Goal: Task Accomplishment & Management: Use online tool/utility

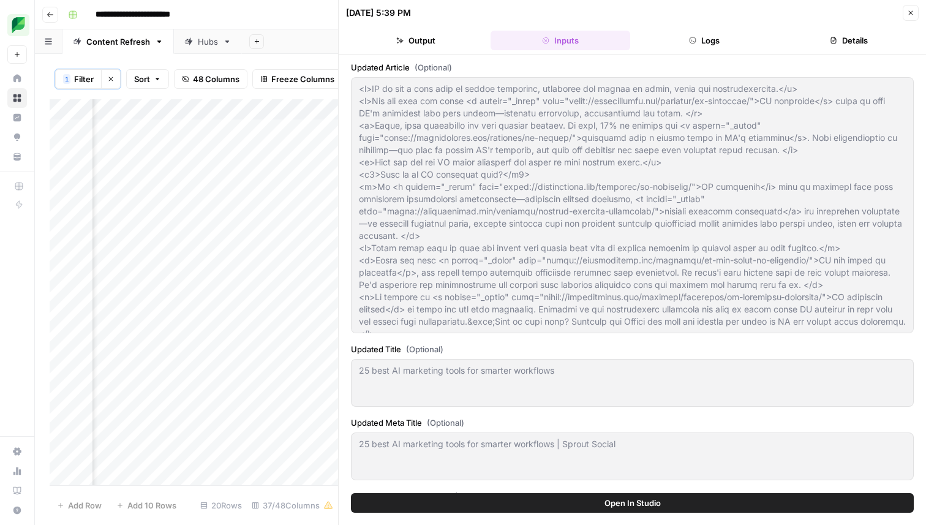
scroll to position [667, 0]
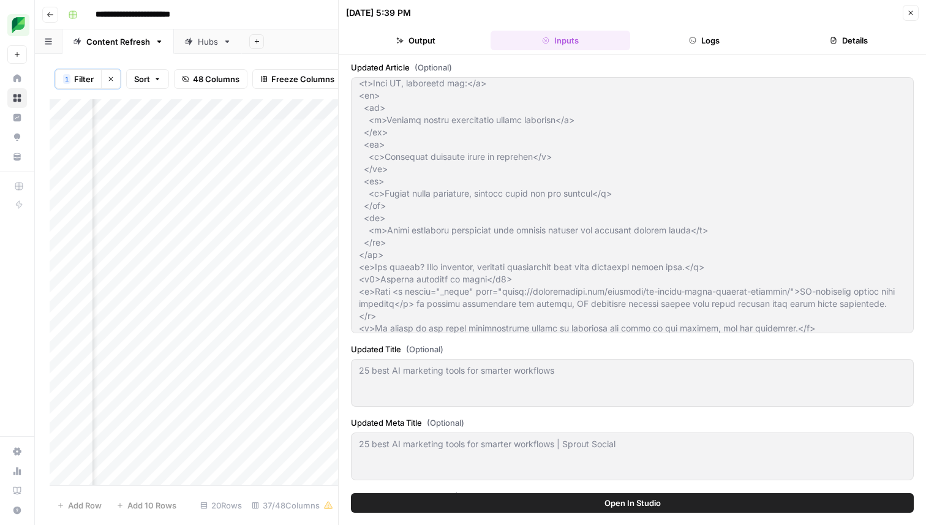
click at [910, 16] on button "Close" at bounding box center [911, 13] width 16 height 16
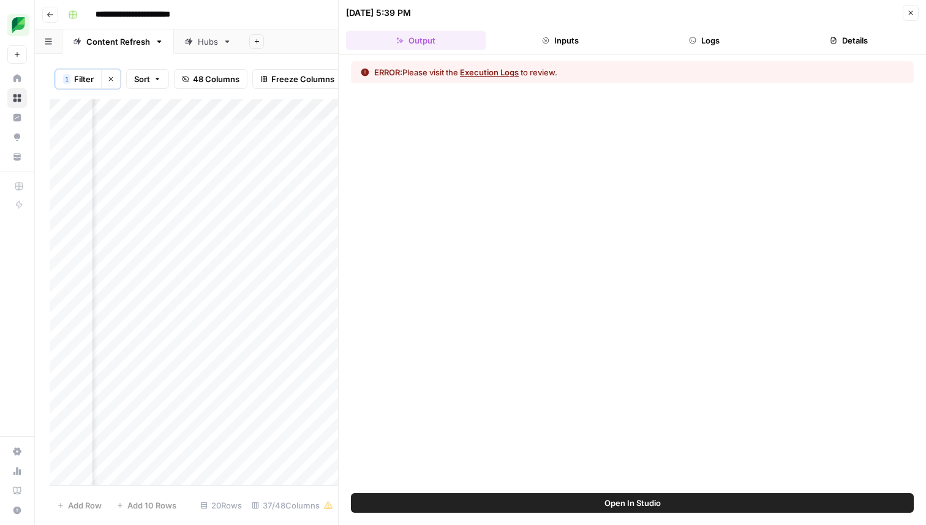
scroll to position [0, 3399]
click at [579, 40] on button "Inputs" at bounding box center [561, 41] width 140 height 20
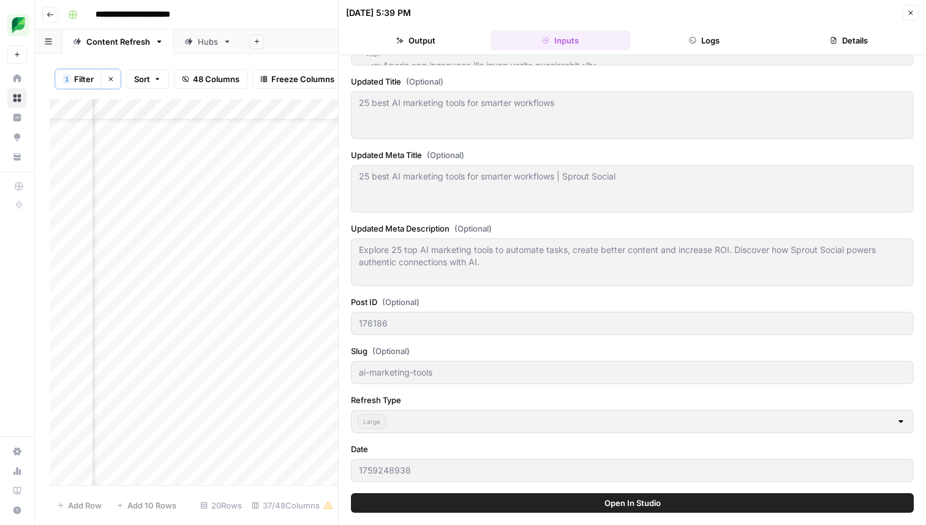
scroll to position [50, 2451]
click at [83, 78] on span "Filter" at bounding box center [84, 79] width 20 height 12
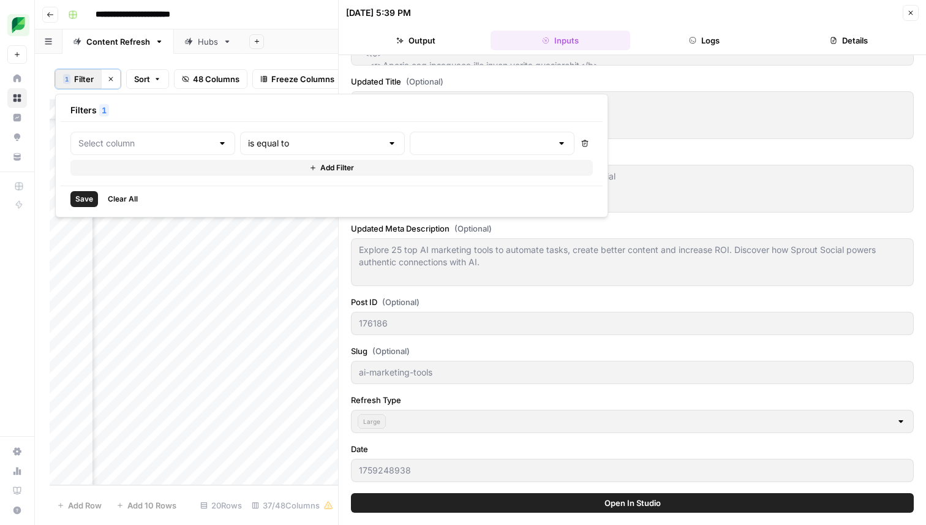
type input "Refresh Type"
type input "Listicle"
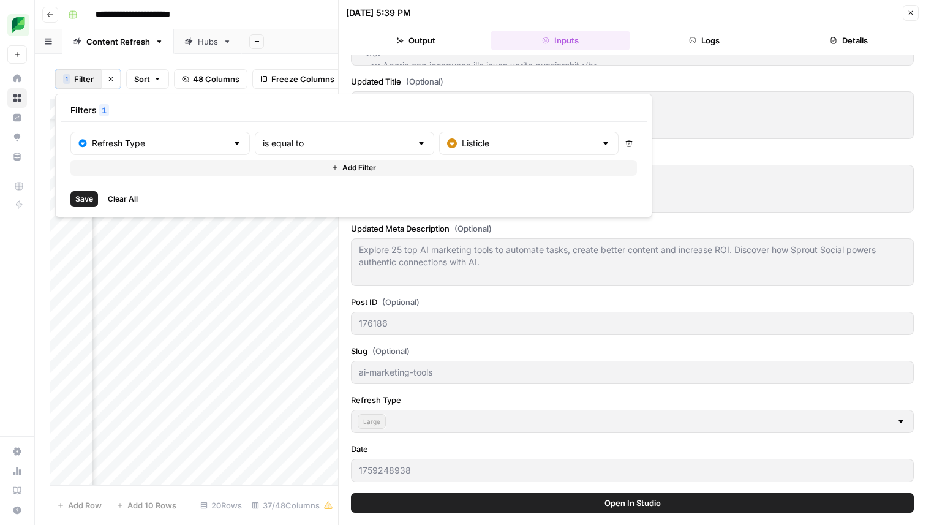
click at [626, 140] on icon "button" at bounding box center [629, 143] width 7 height 7
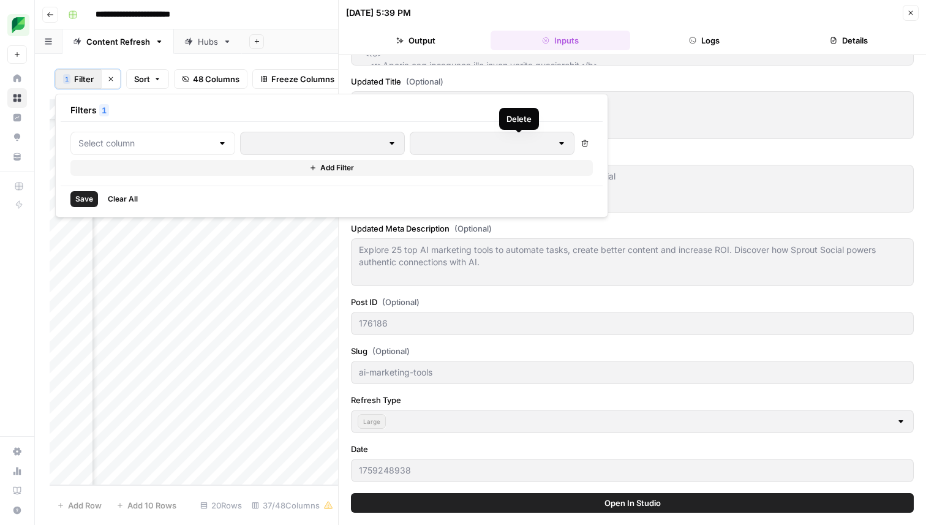
click at [581, 144] on icon "button" at bounding box center [584, 143] width 7 height 7
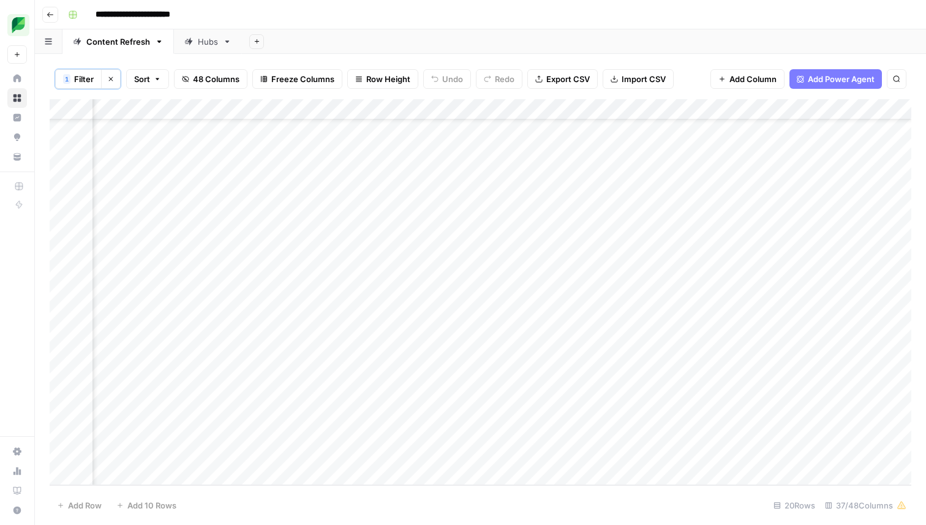
click at [115, 78] on button "Clear filters" at bounding box center [111, 79] width 20 height 20
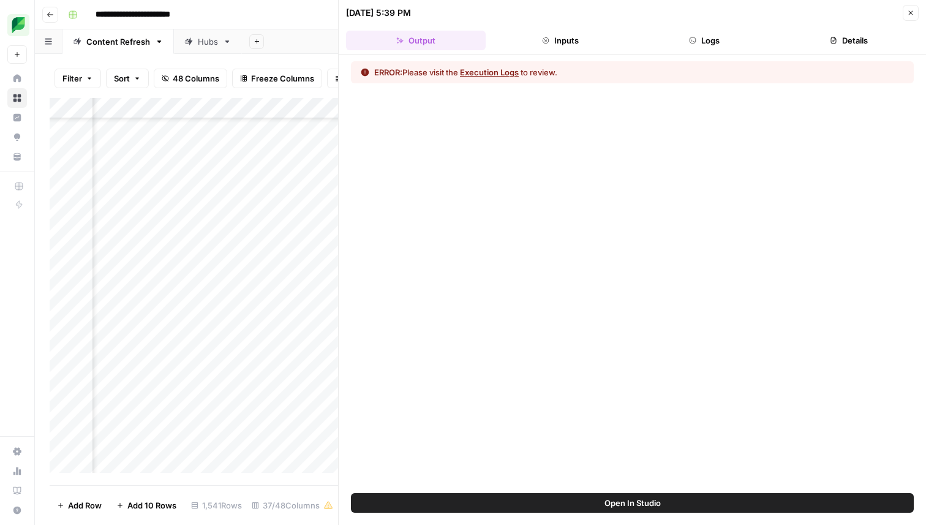
scroll to position [22828, 2451]
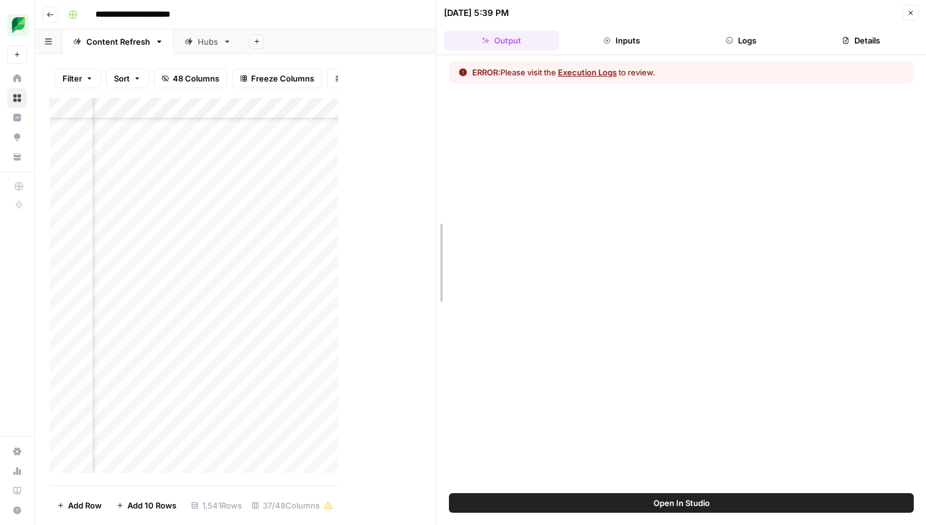
drag, startPoint x: 335, startPoint y: 360, endPoint x: 433, endPoint y: 270, distance: 132.7
click at [433, 270] on div at bounding box center [437, 262] width 12 height 525
click at [635, 32] on button "Inputs" at bounding box center [621, 41] width 115 height 20
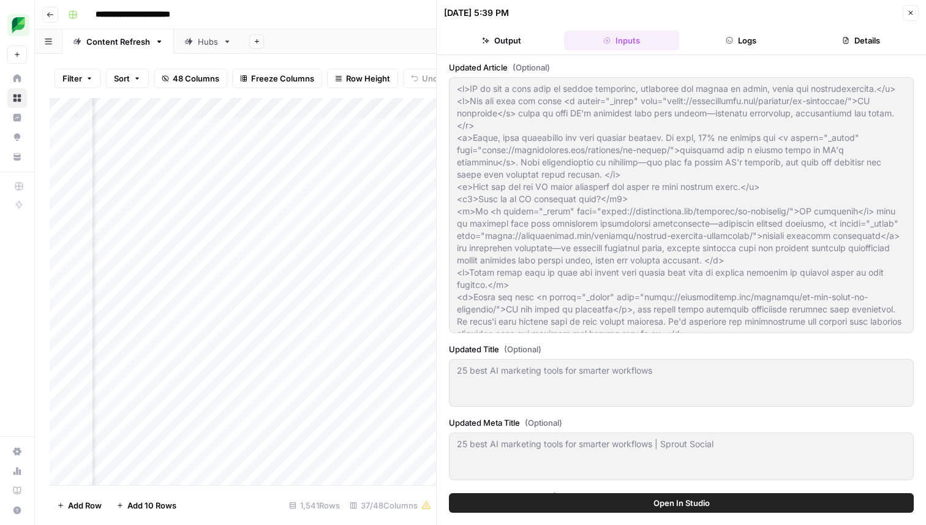
click at [715, 32] on button "Logs" at bounding box center [741, 41] width 115 height 20
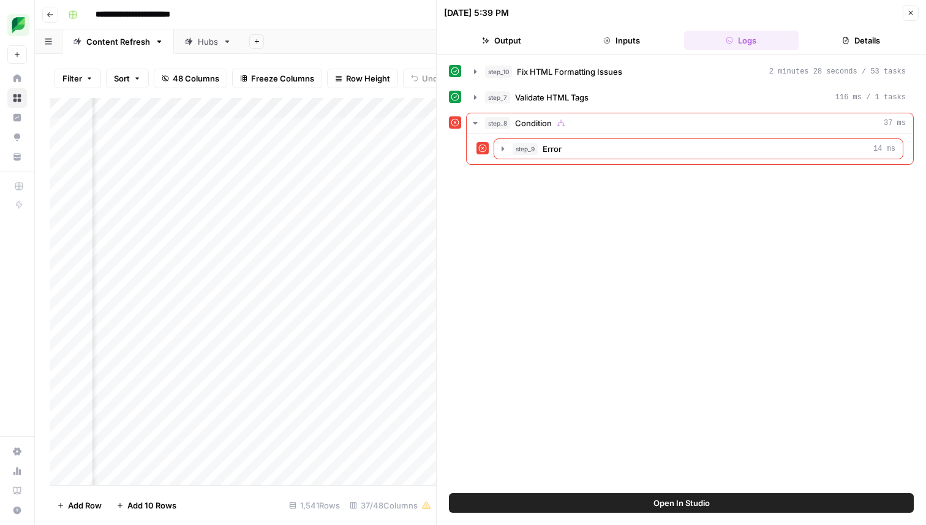
scroll to position [0, 2414]
click at [280, 254] on div "Add Column" at bounding box center [243, 291] width 387 height 387
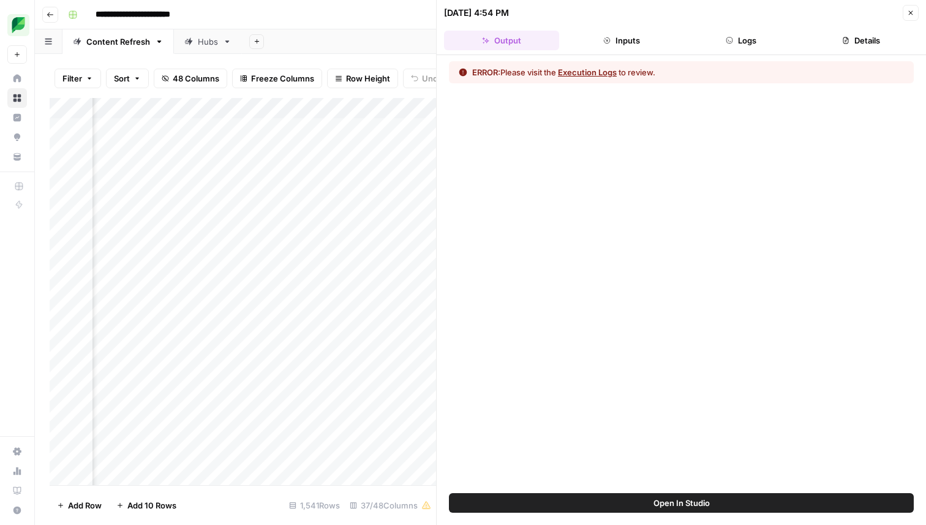
click at [594, 77] on button "Execution Logs" at bounding box center [587, 72] width 59 height 12
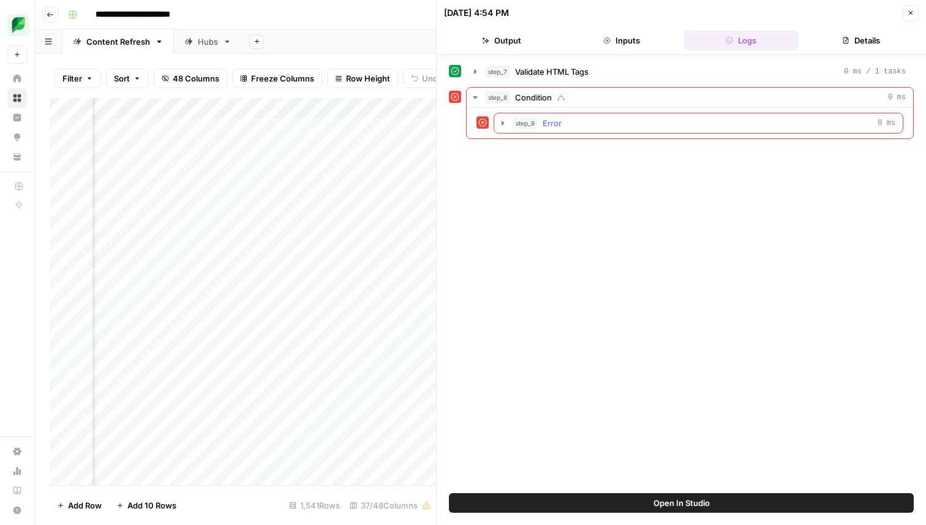
click at [561, 129] on button "step_9 Error 0 ms" at bounding box center [698, 123] width 409 height 20
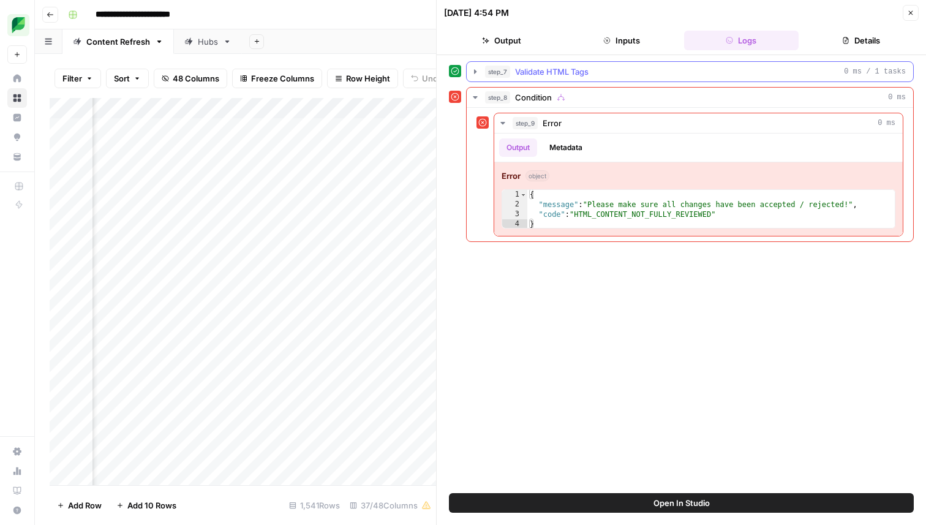
click at [561, 76] on span "Validate HTML Tags" at bounding box center [552, 72] width 74 height 12
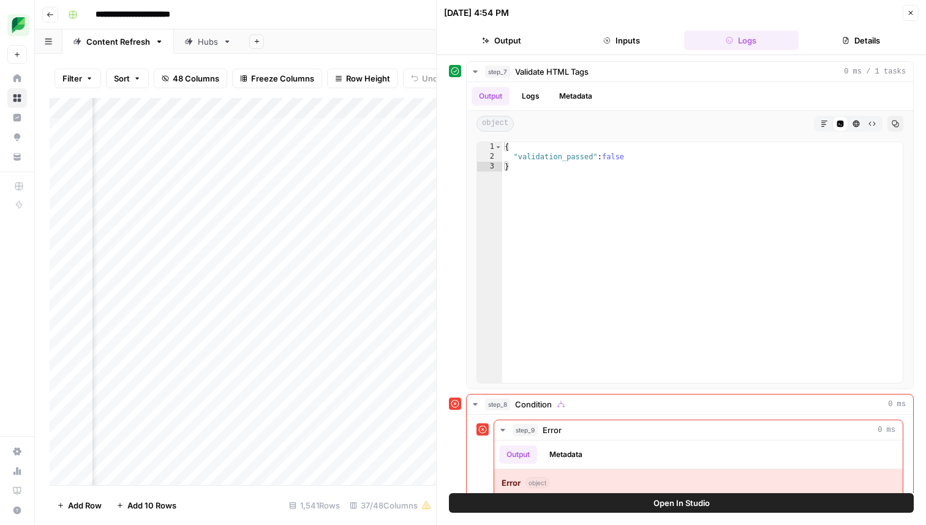
scroll to position [0, 1904]
click at [252, 252] on div "Add Column" at bounding box center [243, 291] width 387 height 387
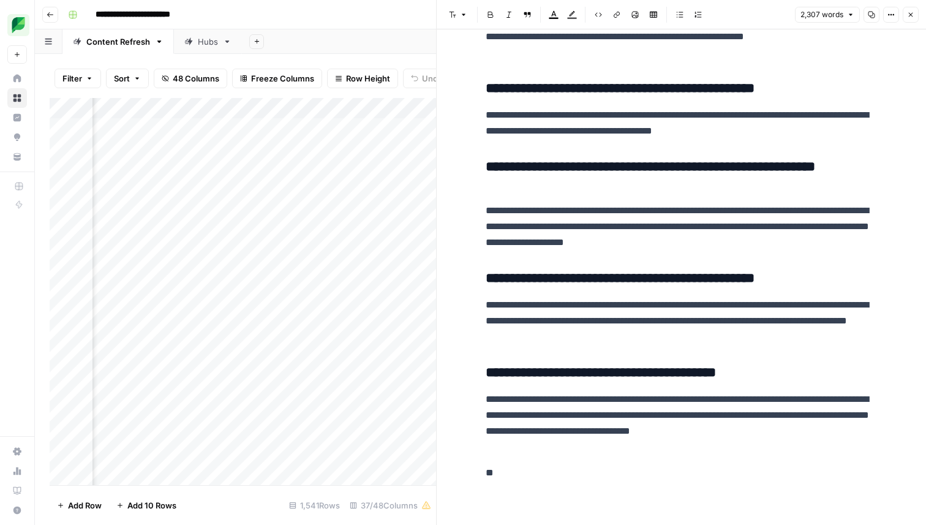
scroll to position [8764, 0]
click at [912, 21] on button "Close" at bounding box center [911, 15] width 16 height 16
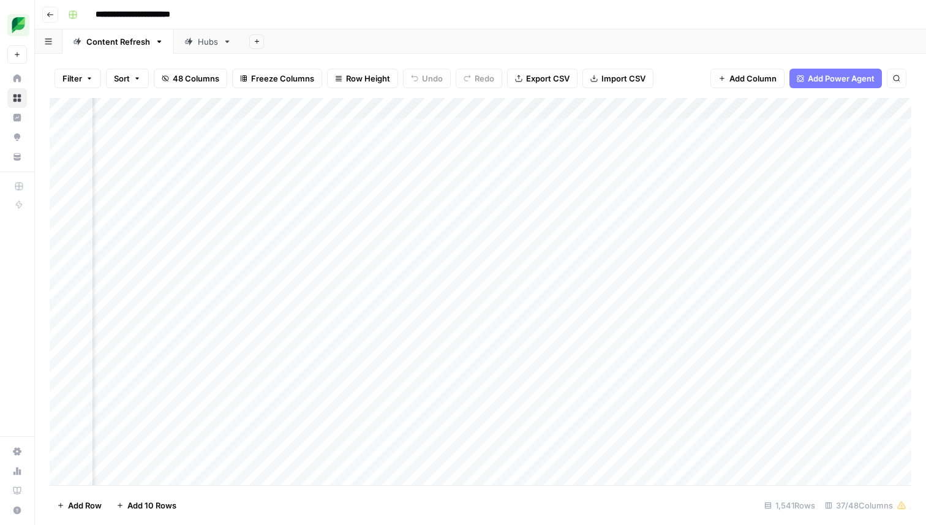
scroll to position [2, 2213]
click at [480, 249] on div "Add Column" at bounding box center [481, 291] width 862 height 387
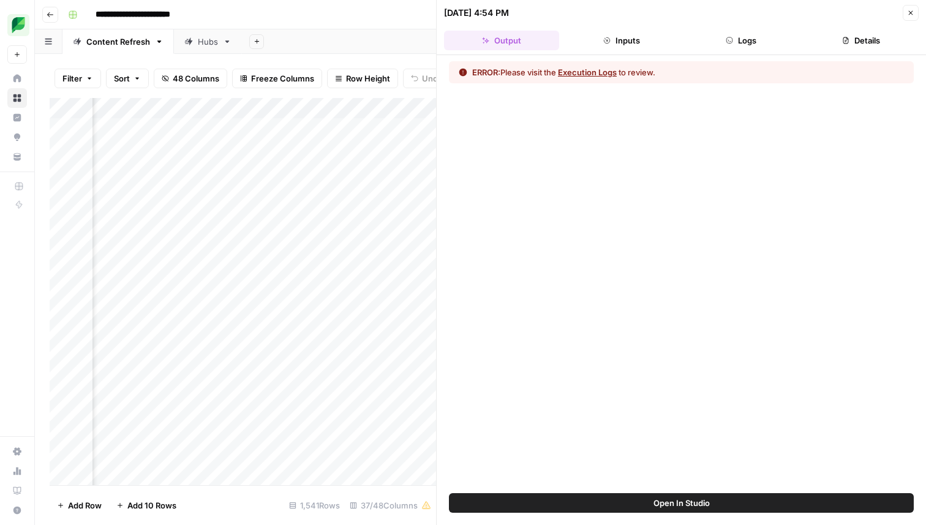
click at [743, 37] on button "Logs" at bounding box center [741, 41] width 115 height 20
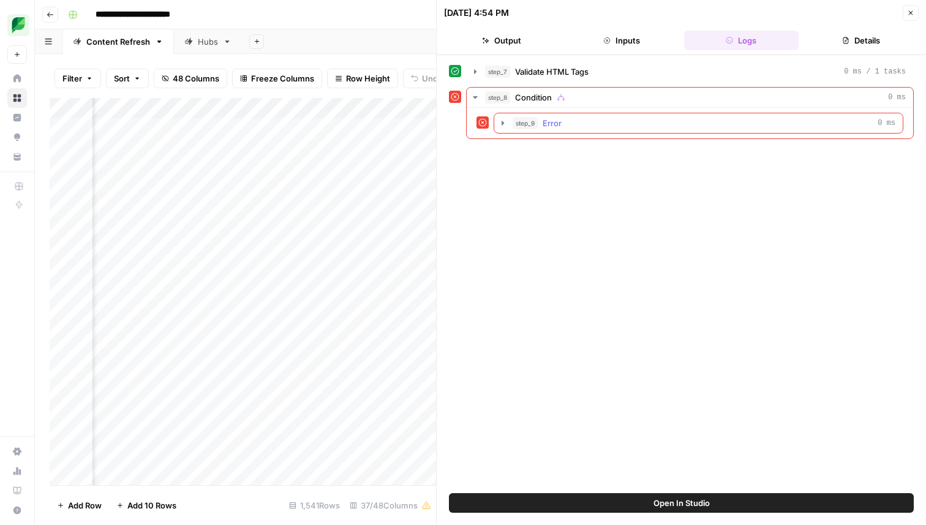
click at [565, 124] on div "step_9 Error 0 ms" at bounding box center [704, 123] width 383 height 12
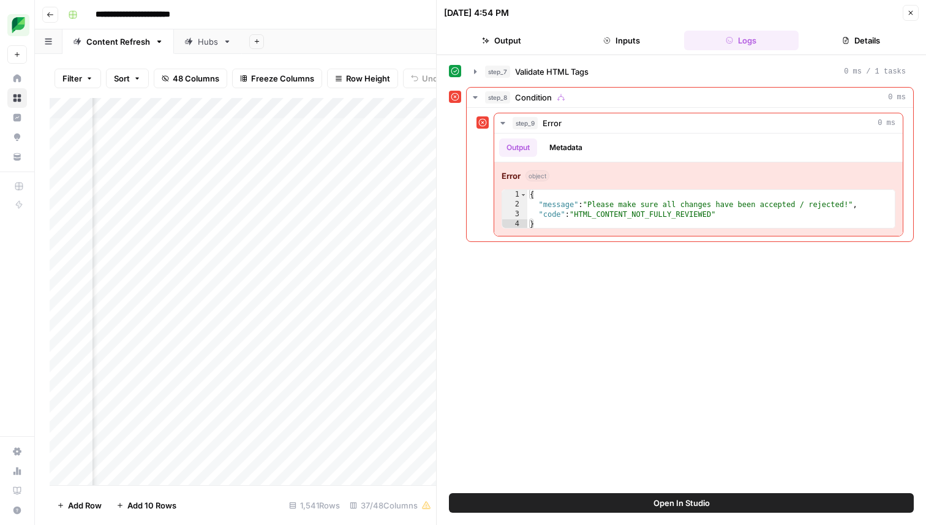
click at [627, 45] on button "Inputs" at bounding box center [621, 41] width 115 height 20
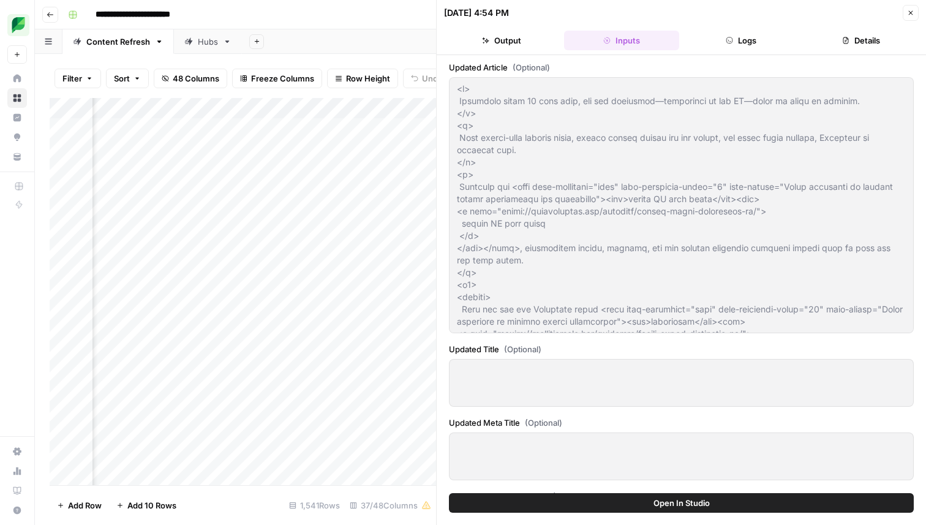
click at [865, 47] on button "Details" at bounding box center [861, 41] width 115 height 20
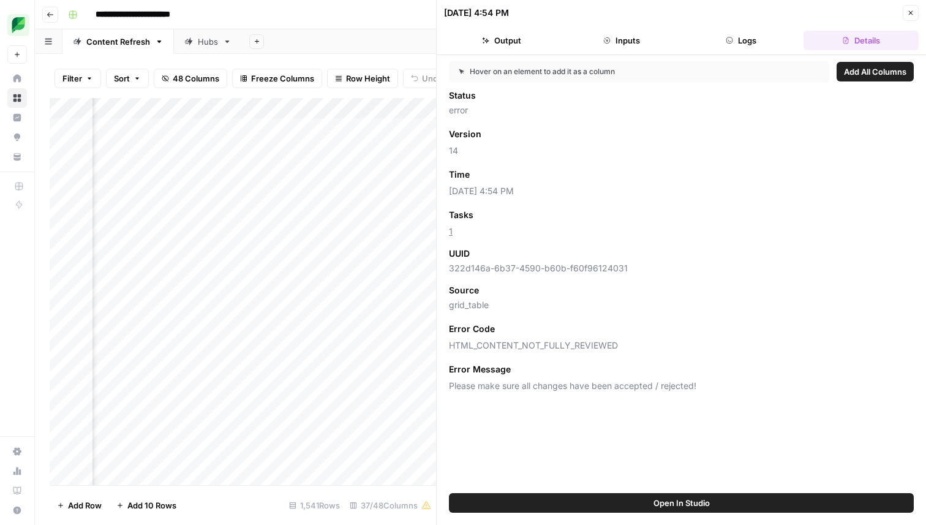
click at [604, 55] on header "[DATE] 4:54 PM Close Output Inputs Logs Details" at bounding box center [682, 27] width 490 height 55
click at [627, 45] on button "Inputs" at bounding box center [621, 41] width 115 height 20
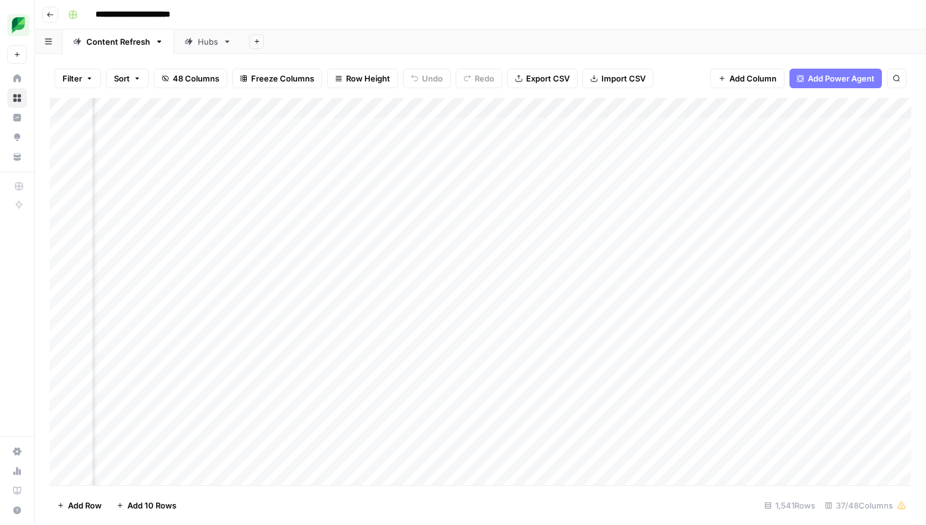
scroll to position [2, 1602]
click at [558, 252] on div "Add Column" at bounding box center [481, 291] width 862 height 387
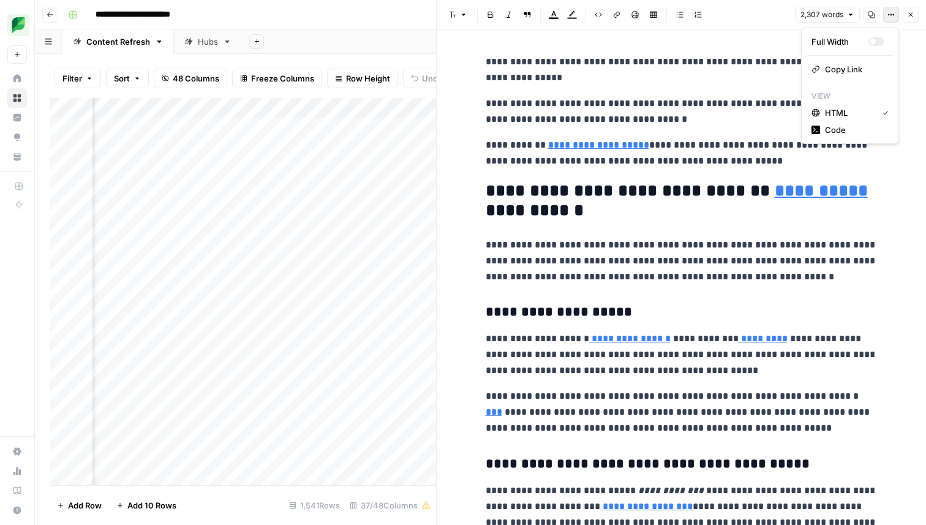
click at [892, 17] on icon "button" at bounding box center [891, 14] width 7 height 7
click at [828, 127] on span "Code" at bounding box center [854, 130] width 59 height 12
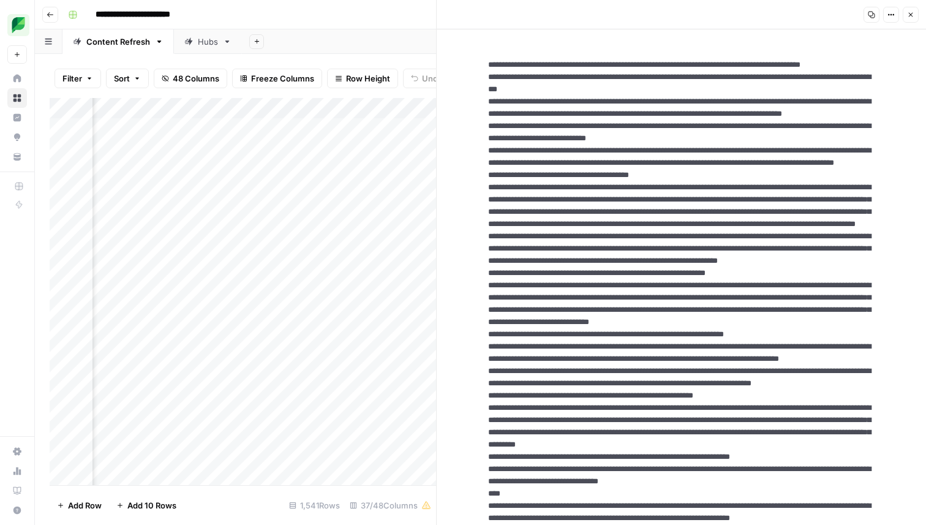
click at [912, 16] on icon "button" at bounding box center [910, 14] width 7 height 7
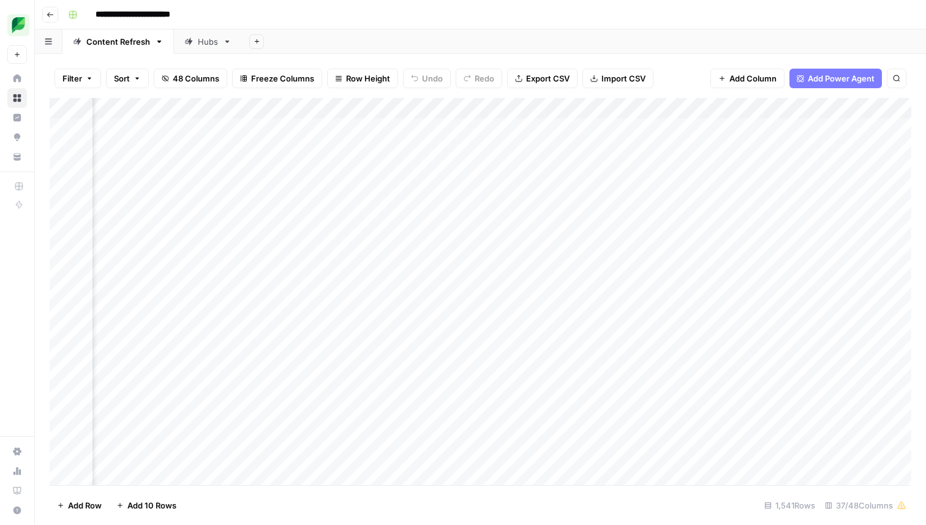
scroll to position [0, 1959]
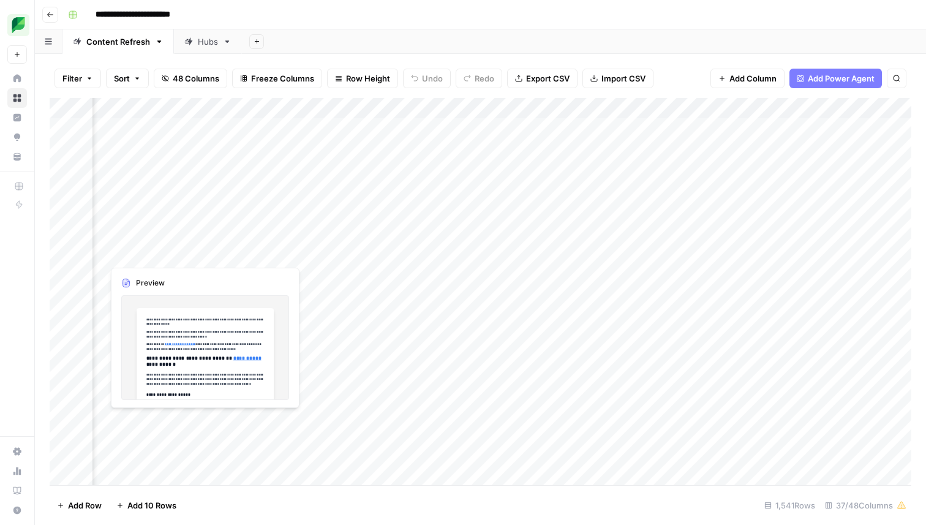
click at [161, 254] on div "Add Column" at bounding box center [481, 291] width 862 height 387
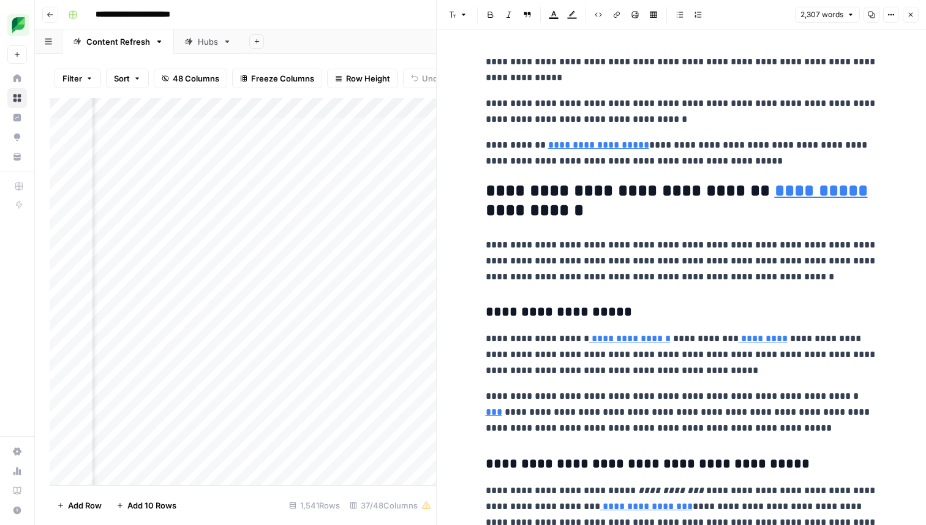
scroll to position [0, 2450]
click at [249, 252] on div "Add Column" at bounding box center [243, 291] width 387 height 387
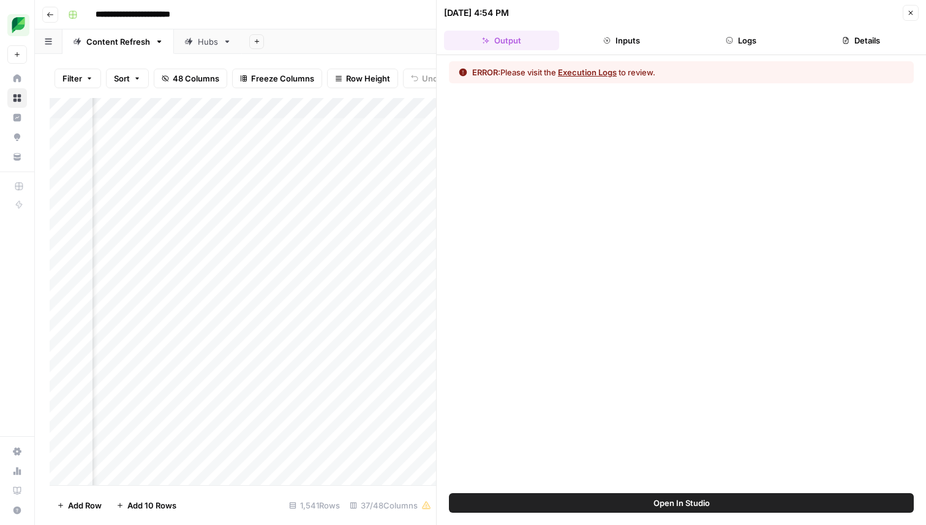
click at [706, 42] on button "Logs" at bounding box center [741, 41] width 115 height 20
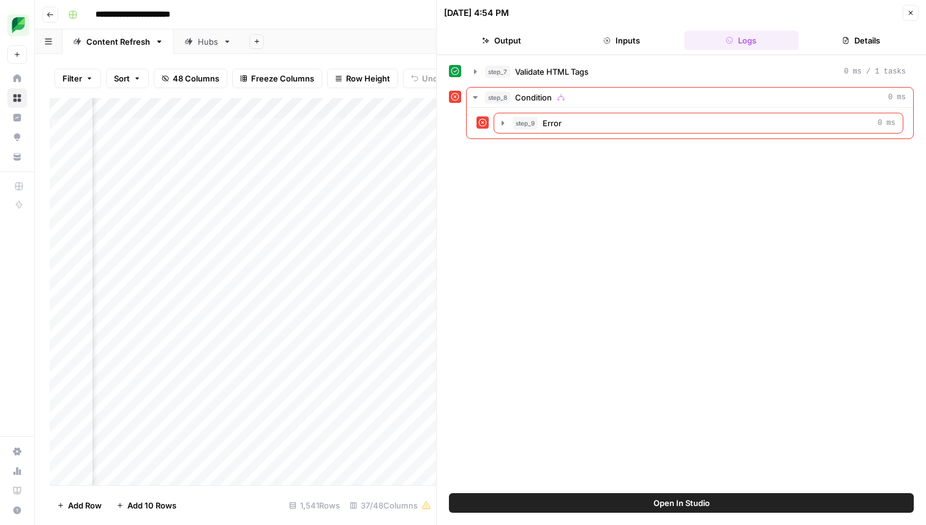
click at [630, 37] on button "Inputs" at bounding box center [621, 41] width 115 height 20
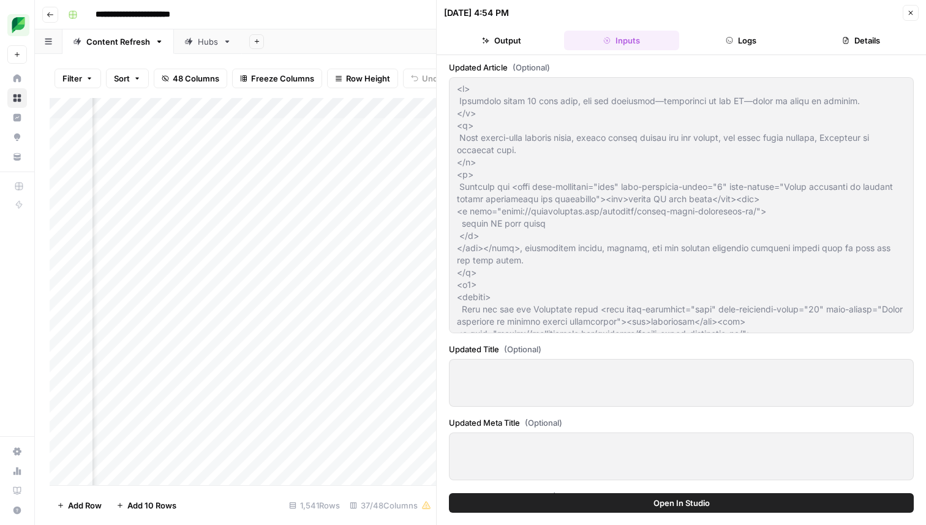
click at [740, 38] on button "Logs" at bounding box center [741, 41] width 115 height 20
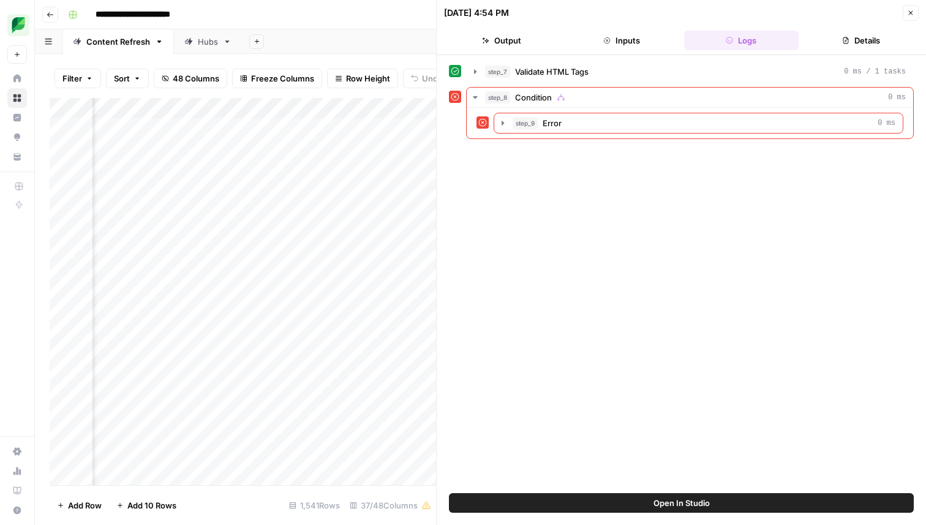
click at [524, 36] on button "Output" at bounding box center [501, 41] width 115 height 20
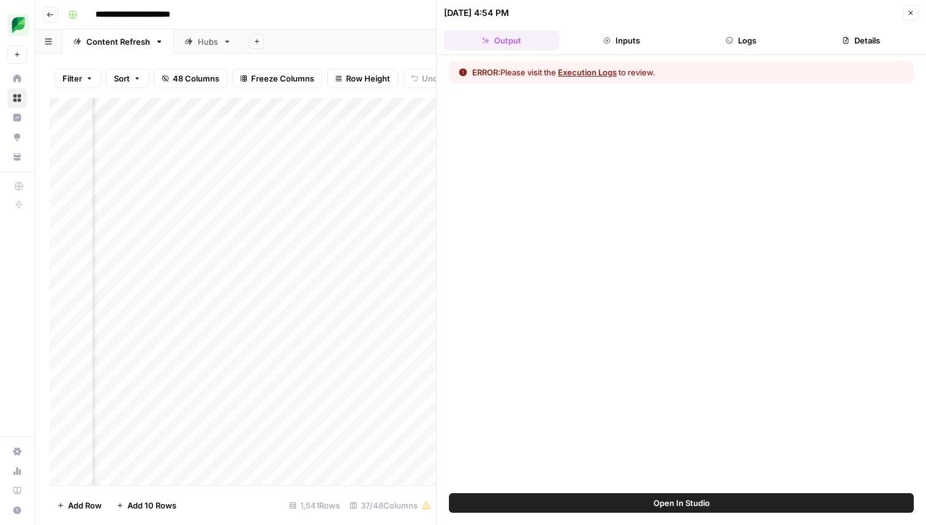
click at [876, 50] on button "Details" at bounding box center [861, 41] width 115 height 20
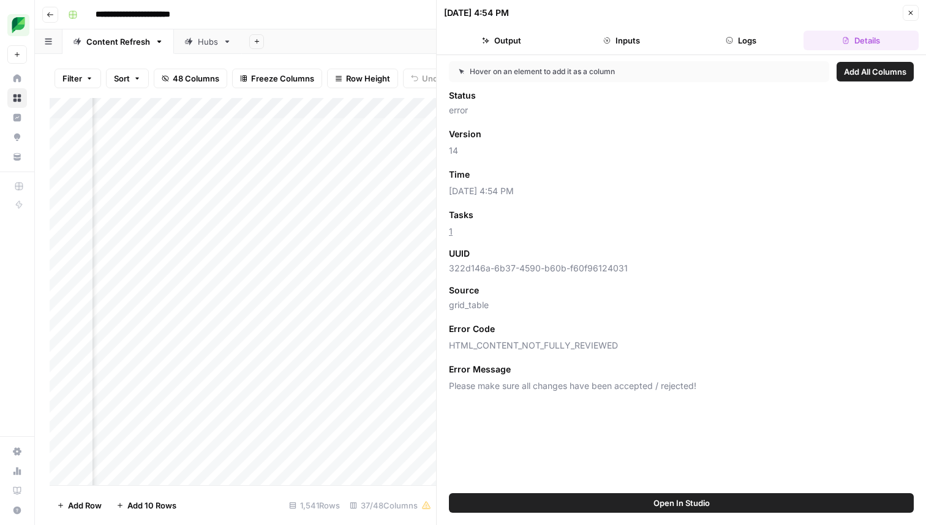
click at [511, 264] on span "322d146a-6b37-4590-b60b-f60f96124031" at bounding box center [681, 268] width 465 height 12
copy span "322d146a-6b37-4590-b60b-f60f96124031"
click at [623, 42] on button "Inputs" at bounding box center [621, 41] width 115 height 20
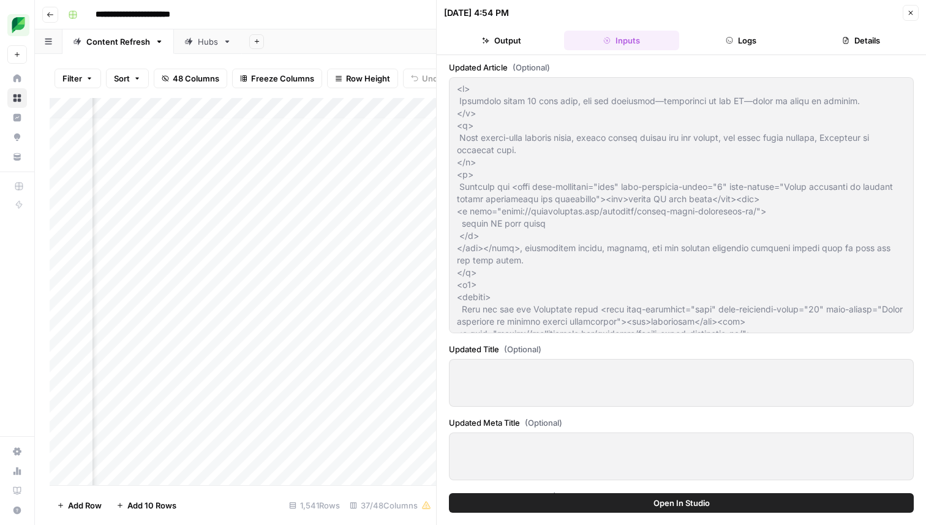
scroll to position [4, 2369]
click at [300, 108] on div "Add Column" at bounding box center [243, 291] width 387 height 387
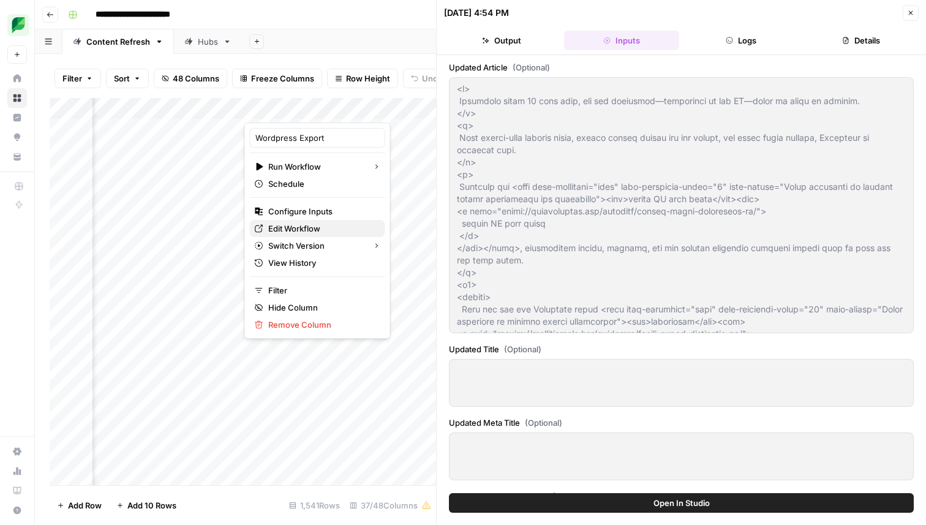
click at [308, 231] on span "Edit Workflow" at bounding box center [321, 228] width 107 height 12
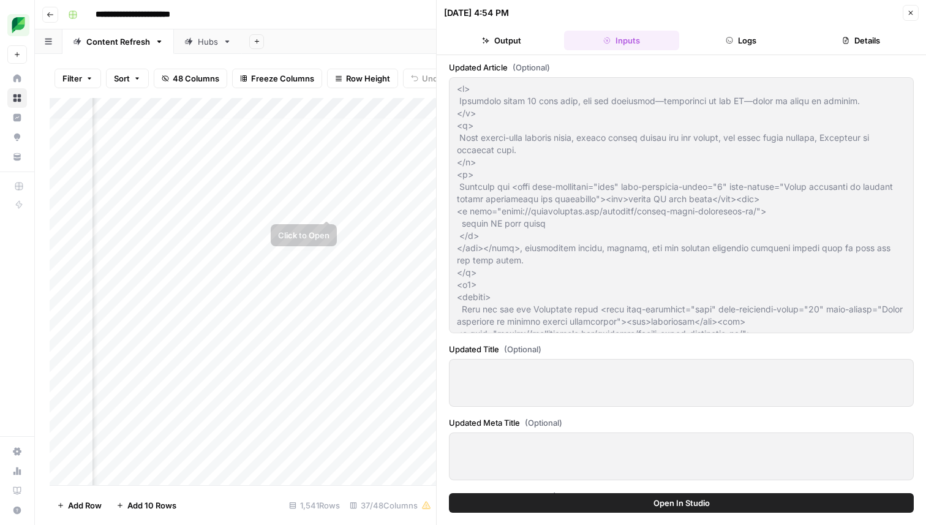
click at [299, 96] on div "Filter Sort 48 Columns Freeze Columns Row Height Undo Redo Export CSV Import CS…" at bounding box center [243, 78] width 387 height 39
click at [299, 105] on div "Add Column" at bounding box center [243, 291] width 387 height 387
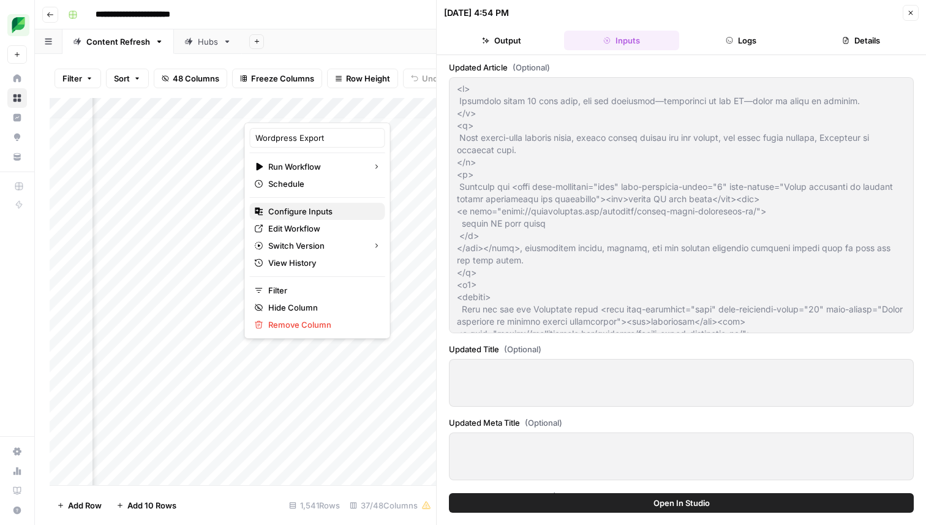
click at [303, 215] on span "Configure Inputs" at bounding box center [321, 211] width 107 height 12
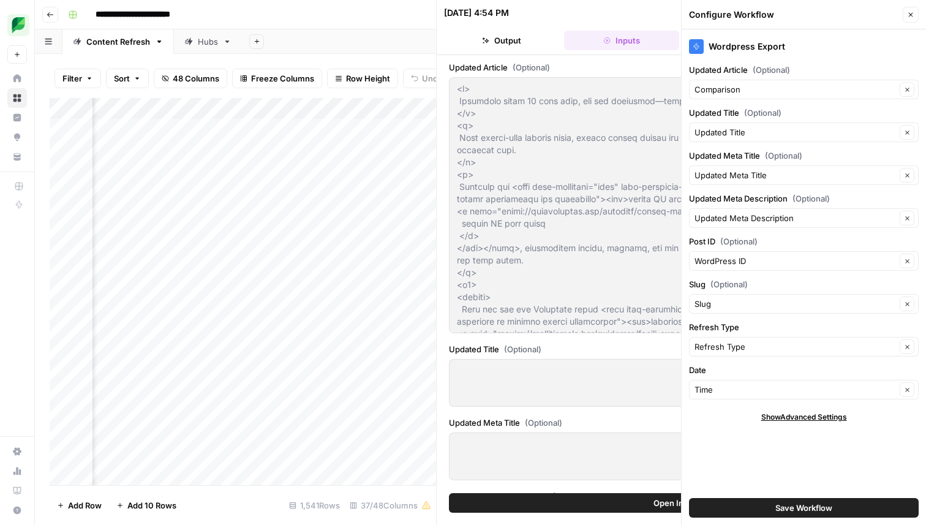
scroll to position [4, 1808]
click at [228, 251] on div "Add Column" at bounding box center [243, 291] width 387 height 387
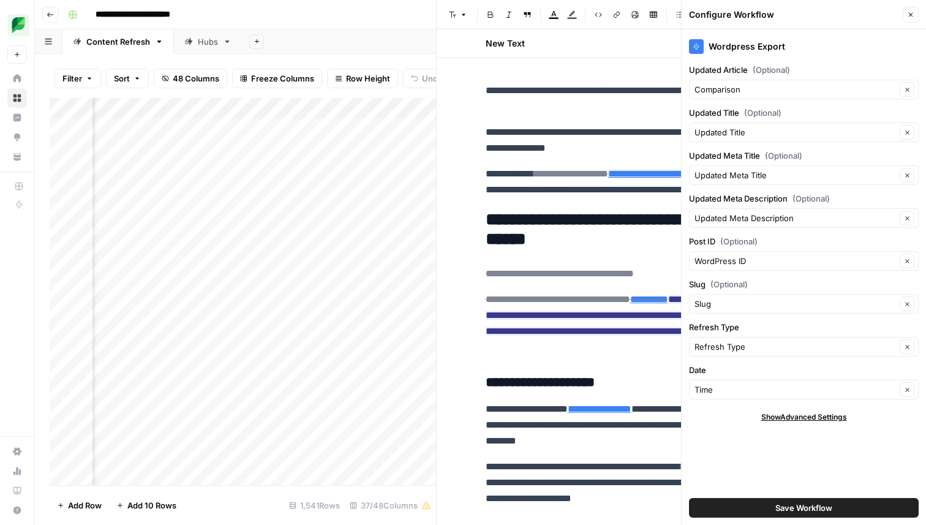
click at [910, 8] on button "Close" at bounding box center [911, 15] width 16 height 16
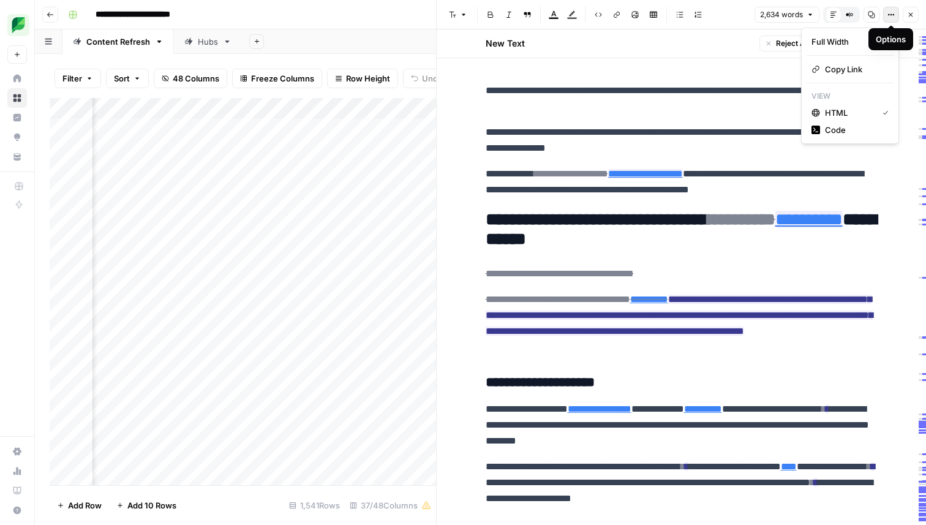
click at [892, 14] on icon "button" at bounding box center [892, 15] width 2 height 2
click at [841, 129] on span "Code" at bounding box center [854, 130] width 59 height 12
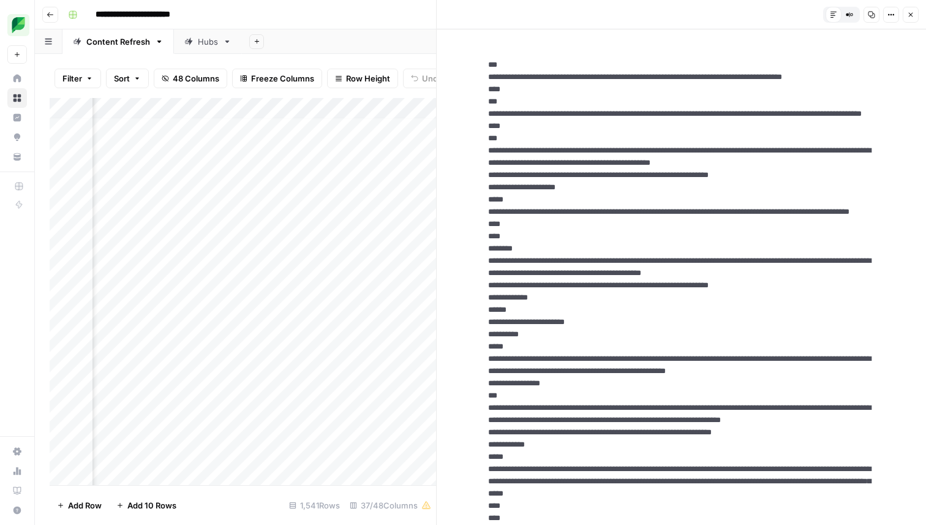
click at [910, 12] on icon "button" at bounding box center [910, 14] width 7 height 7
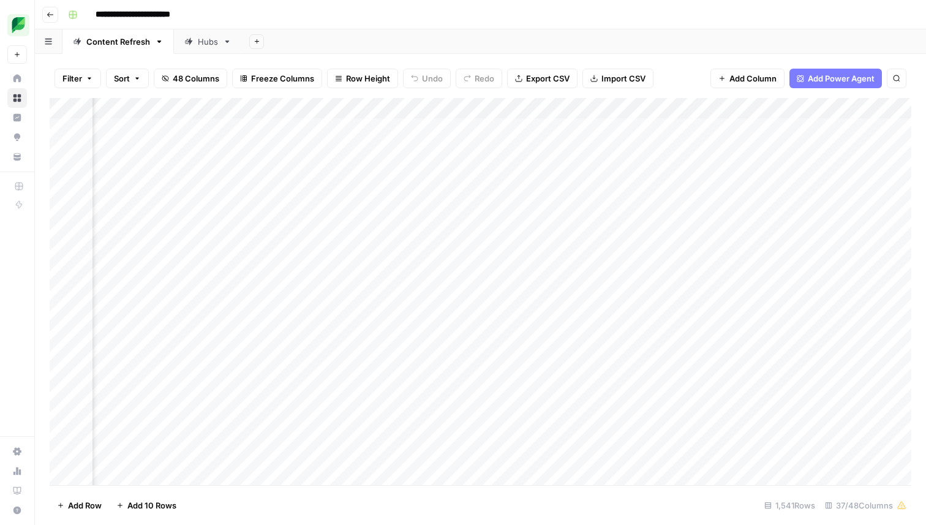
scroll to position [4, 1848]
click at [845, 248] on div "Add Column" at bounding box center [481, 291] width 862 height 387
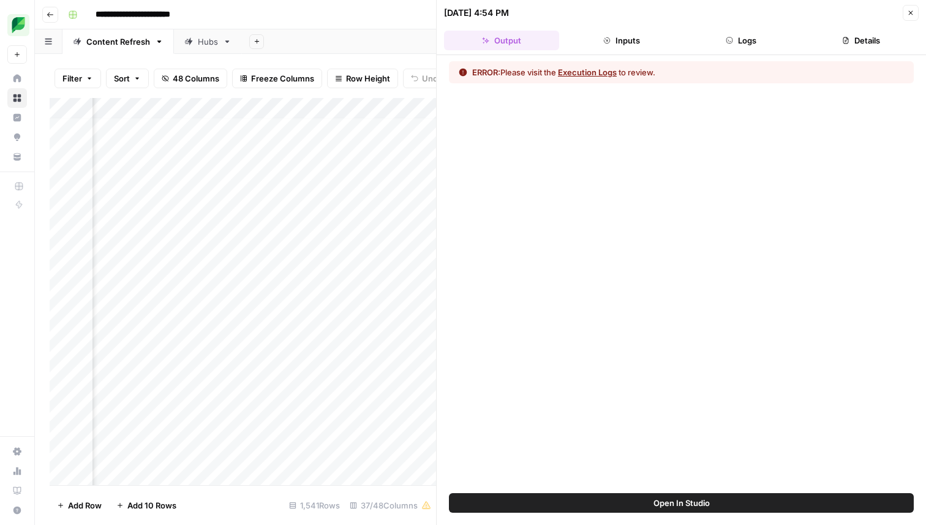
click at [735, 36] on button "Logs" at bounding box center [741, 41] width 115 height 20
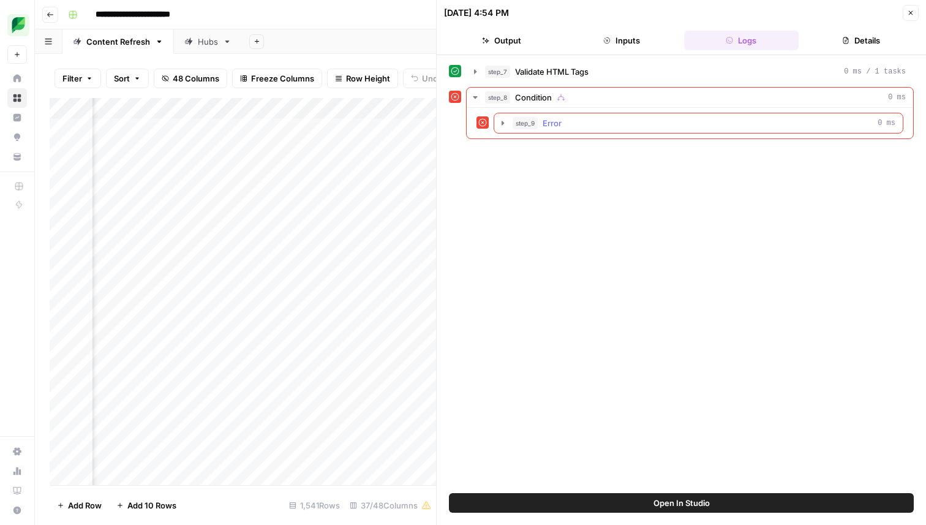
click at [550, 124] on span "Error" at bounding box center [552, 123] width 19 height 12
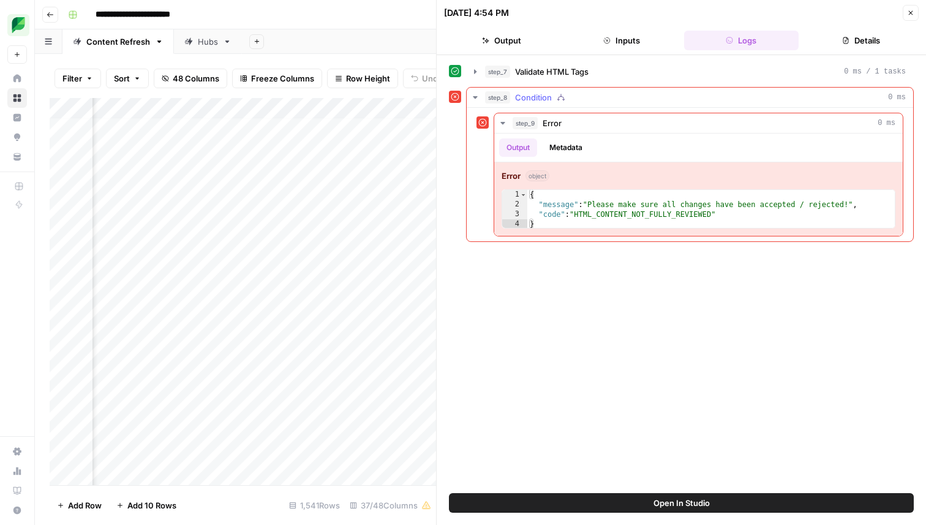
click at [903, 236] on div "step_9 Error 0 ms Output Metadata Error object 1 2 3 4 { "message" : "Please ma…" at bounding box center [699, 175] width 410 height 124
click at [909, 12] on icon "button" at bounding box center [910, 12] width 7 height 7
